Goal: Task Accomplishment & Management: Use online tool/utility

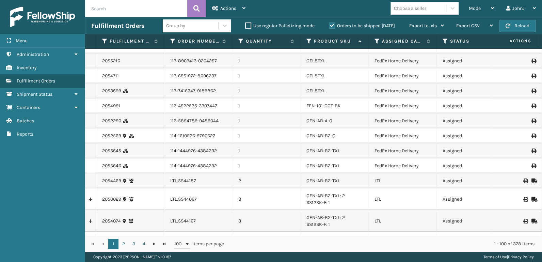
scroll to position [1241, 0]
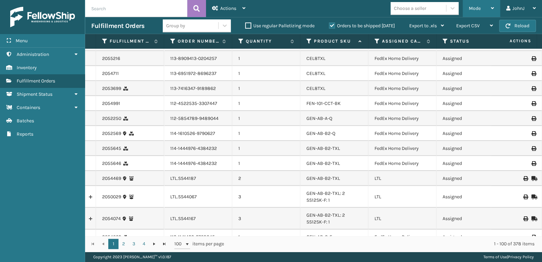
click at [473, 11] on span "Mode" at bounding box center [475, 8] width 12 height 6
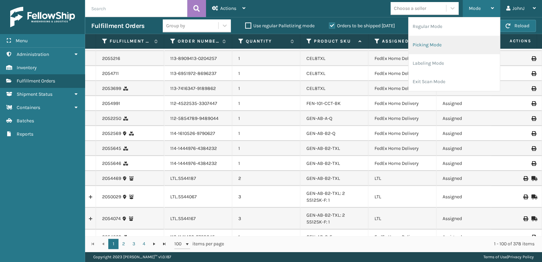
click at [428, 47] on li "Picking Mode" at bounding box center [453, 45] width 91 height 18
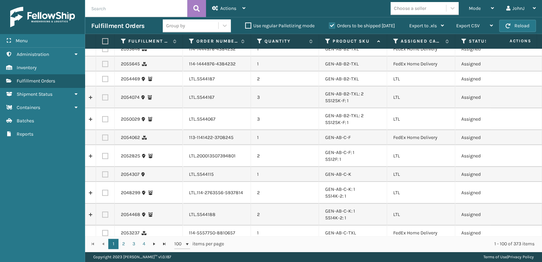
scroll to position [1313, 0]
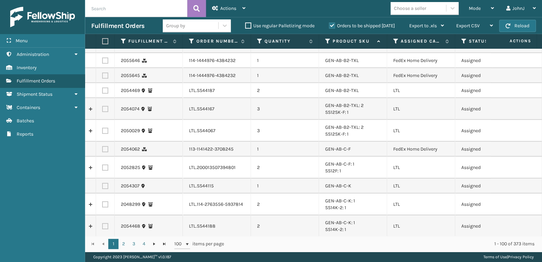
click at [106, 88] on label at bounding box center [105, 90] width 6 height 6
click at [102, 88] on input "checkbox" at bounding box center [102, 89] width 0 height 4
checkbox input "true"
drag, startPoint x: 106, startPoint y: 111, endPoint x: 106, endPoint y: 117, distance: 5.5
click at [106, 112] on td at bounding box center [105, 109] width 19 height 22
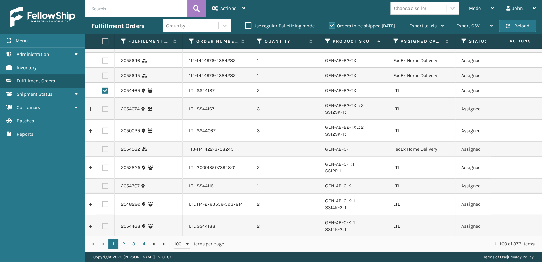
click at [106, 108] on label at bounding box center [105, 109] width 6 height 6
click at [102, 108] on input "checkbox" at bounding box center [102, 108] width 0 height 4
checkbox input "true"
click at [103, 130] on label at bounding box center [105, 131] width 6 height 6
click at [102, 130] on input "checkbox" at bounding box center [102, 130] width 0 height 4
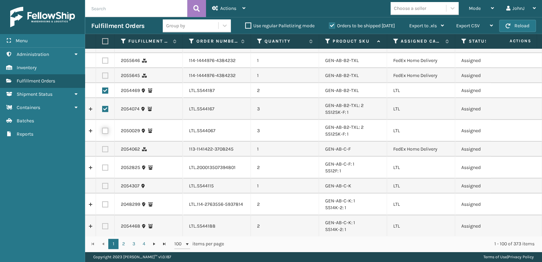
checkbox input "true"
click at [104, 167] on label at bounding box center [105, 167] width 6 height 6
click at [102, 167] on input "checkbox" at bounding box center [102, 166] width 0 height 4
checkbox input "true"
click at [106, 185] on label at bounding box center [105, 186] width 6 height 6
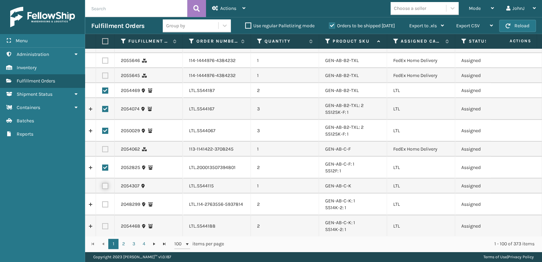
click at [102, 185] on input "checkbox" at bounding box center [102, 185] width 0 height 4
checkbox input "true"
click at [103, 204] on label at bounding box center [105, 204] width 6 height 6
click at [102, 204] on input "checkbox" at bounding box center [102, 203] width 0 height 4
checkbox input "true"
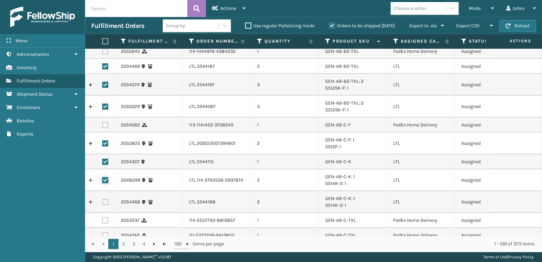
scroll to position [1348, 0]
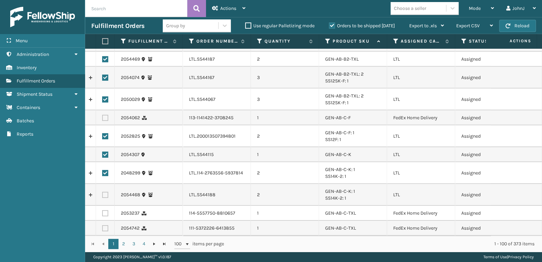
click at [105, 192] on label at bounding box center [105, 195] width 6 height 6
click at [102, 192] on input "checkbox" at bounding box center [102, 194] width 0 height 4
checkbox input "true"
click at [227, 6] on span "Actions" at bounding box center [228, 8] width 16 height 6
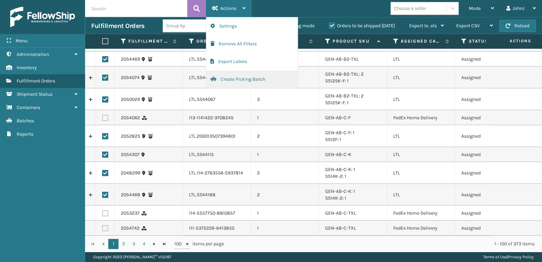
click at [238, 79] on button "Create Picking Batch" at bounding box center [251, 79] width 91 height 18
